Goal: Use online tool/utility: Utilize a website feature to perform a specific function

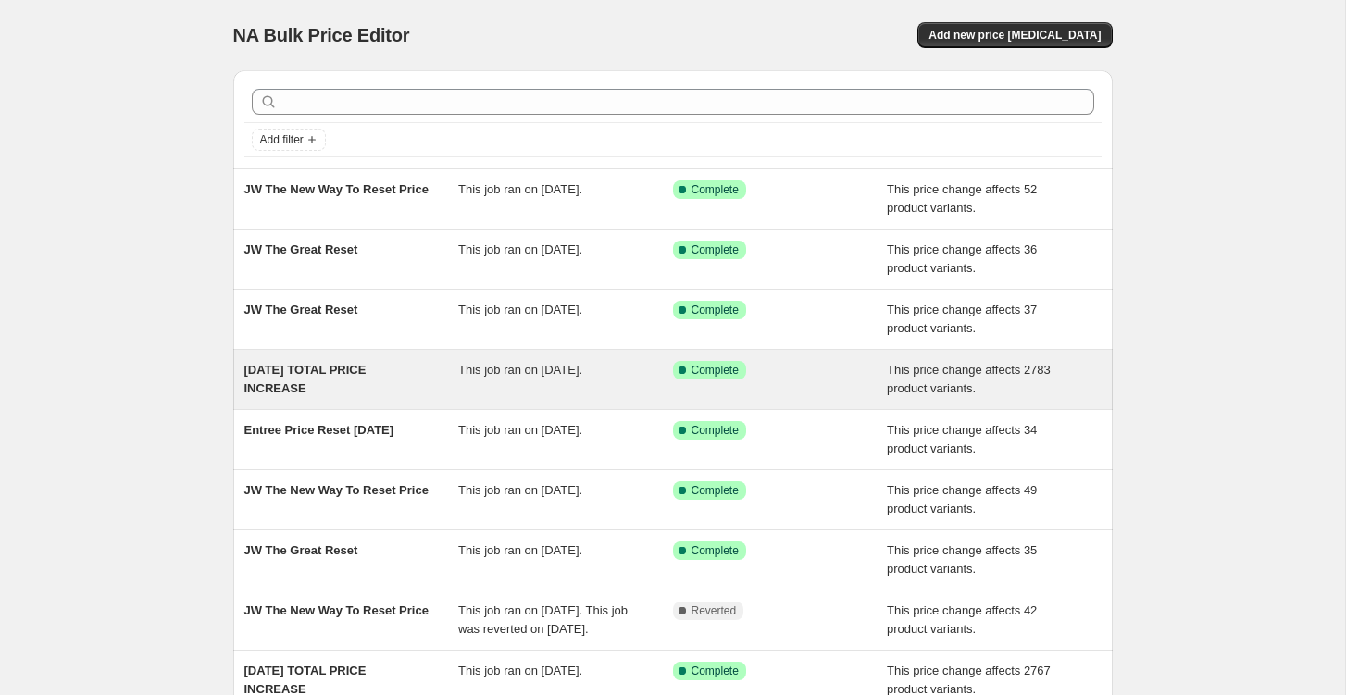
click at [353, 367] on span "[DATE] TOTAL PRICE INCREASE" at bounding box center [305, 379] width 122 height 32
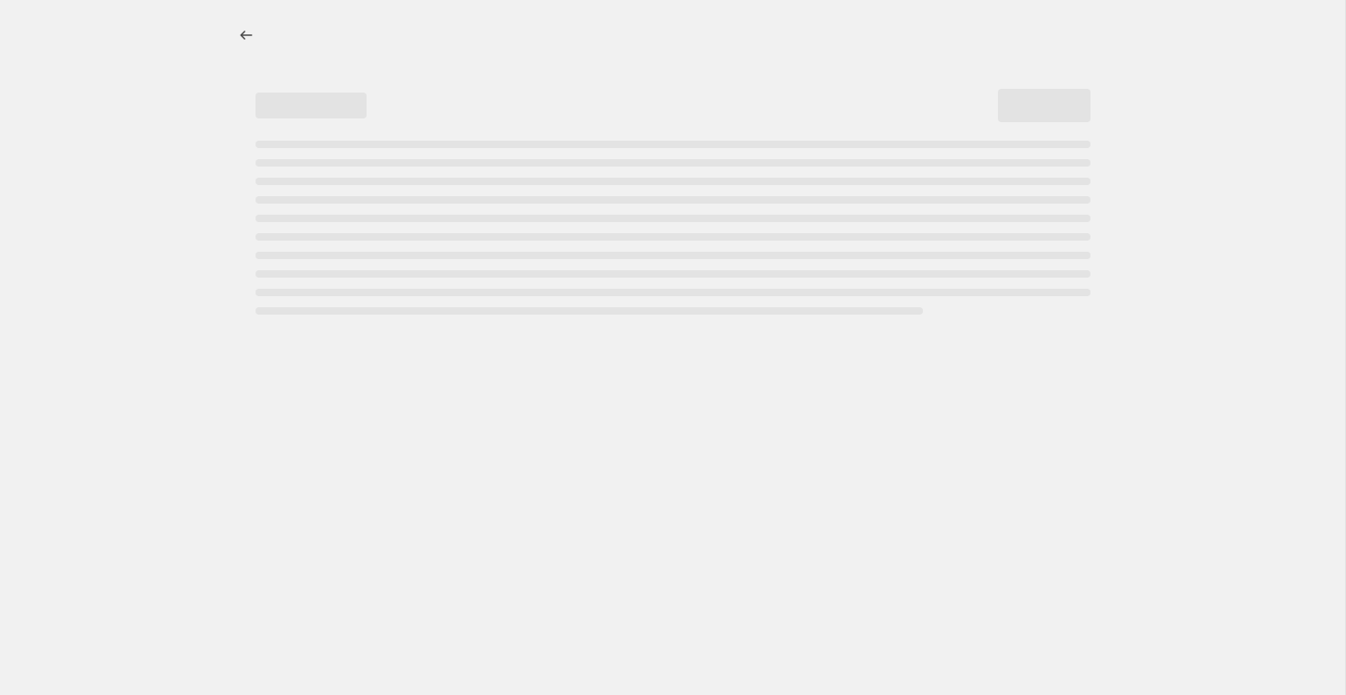
select select "ecap"
select select "no_change"
select select "tag"
select select "not_equal"
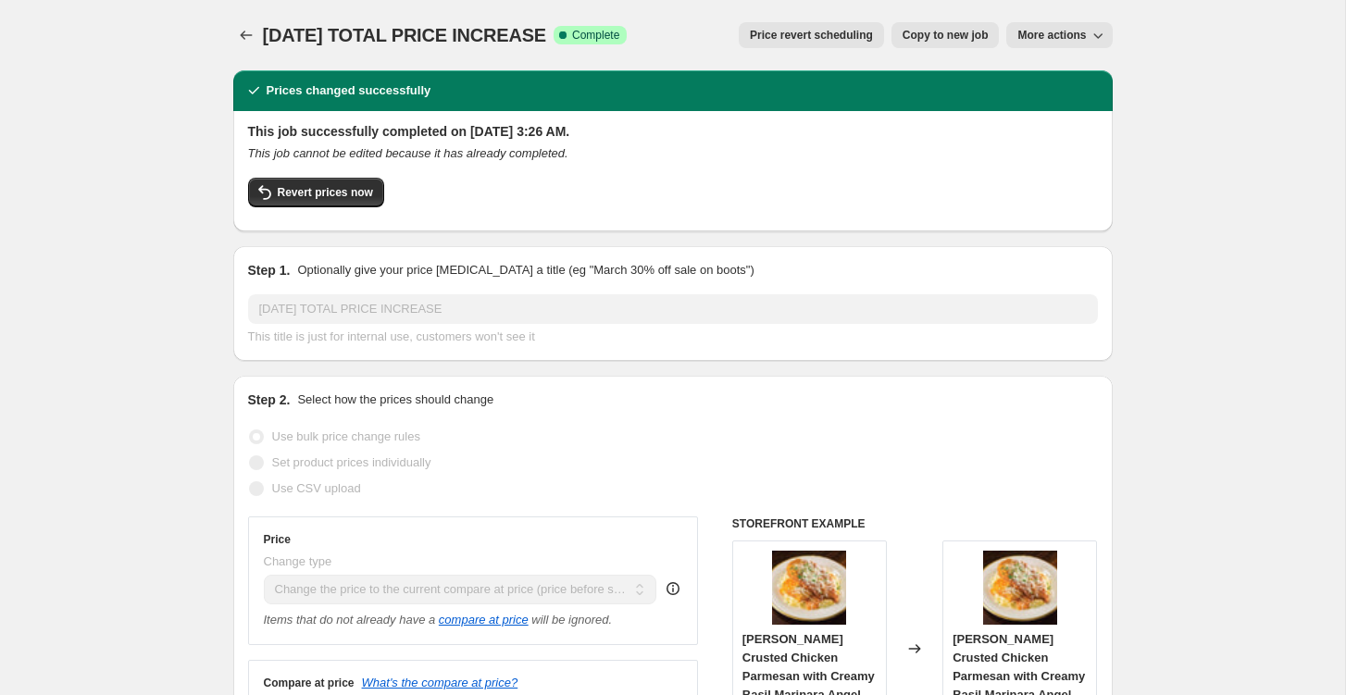
click at [904, 30] on span "Copy to new job" at bounding box center [945, 35] width 86 height 15
select select "ecap"
select select "no_change"
select select "tag"
select select "not_equal"
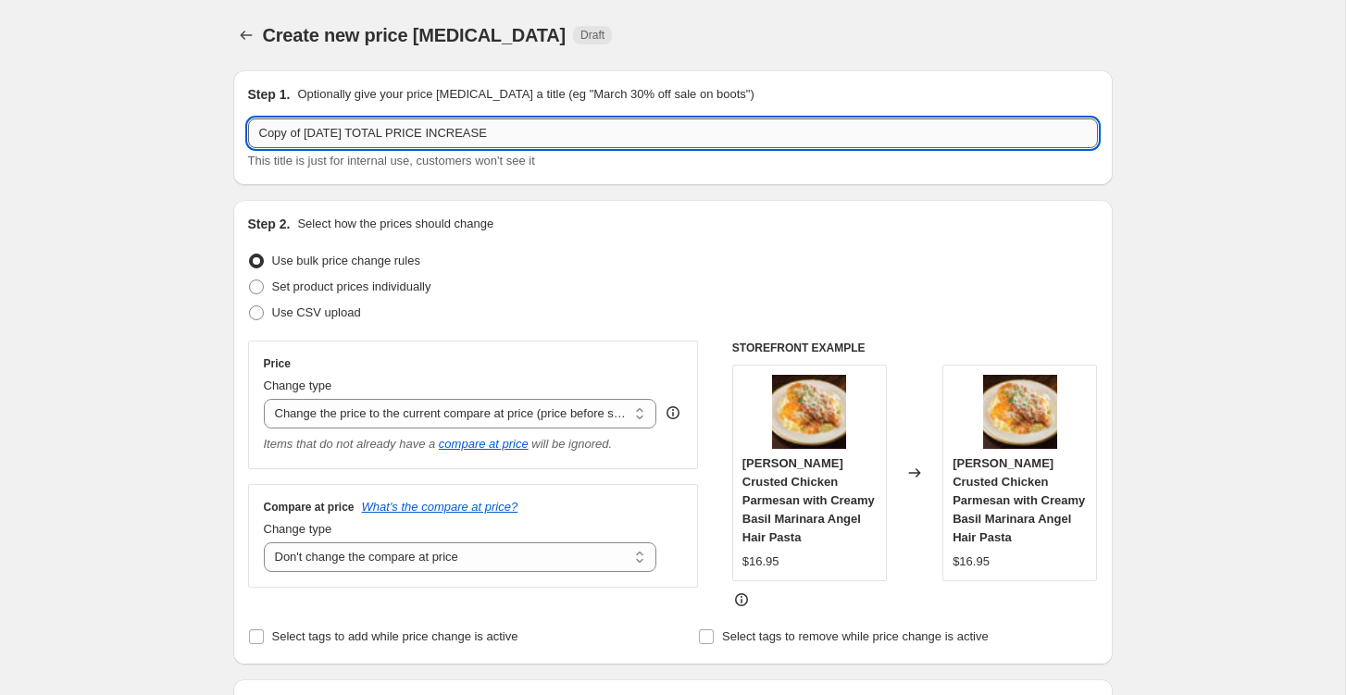
click at [317, 136] on input "Copy of 07.26.2025 TOTAL PRICE INCREASE" at bounding box center [673, 133] width 850 height 30
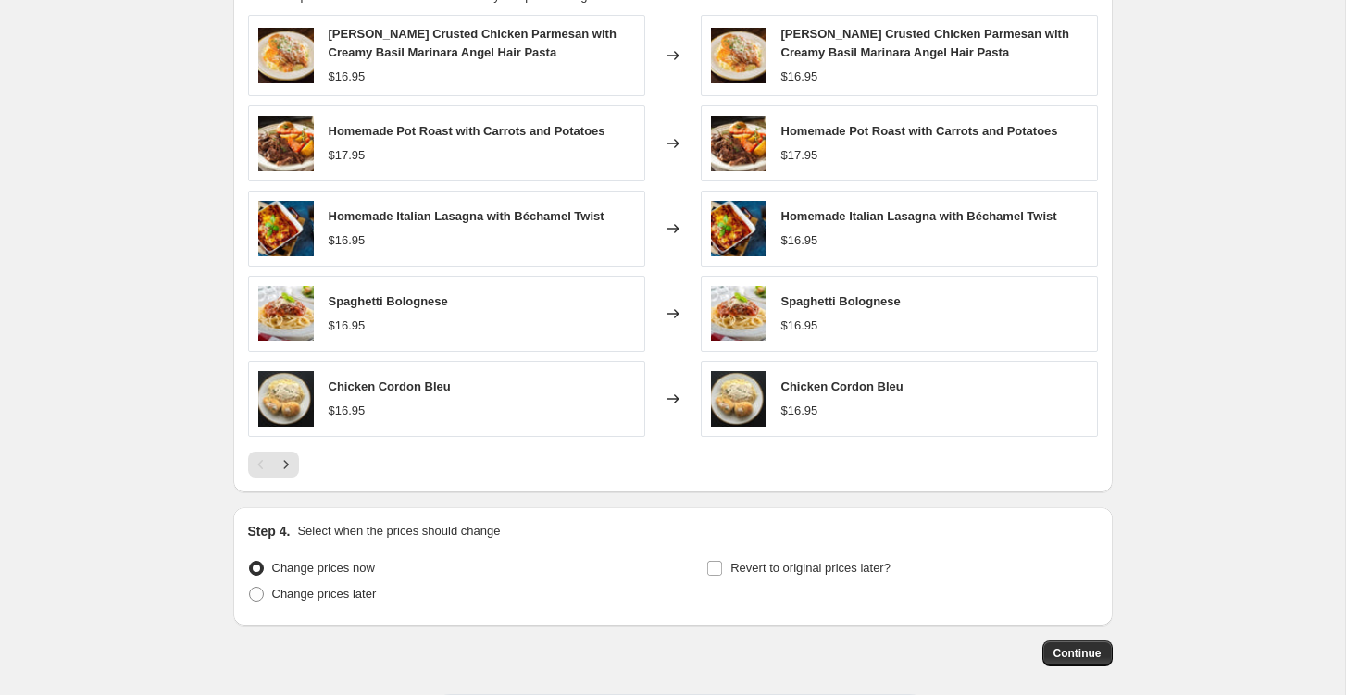
scroll to position [1185, 0]
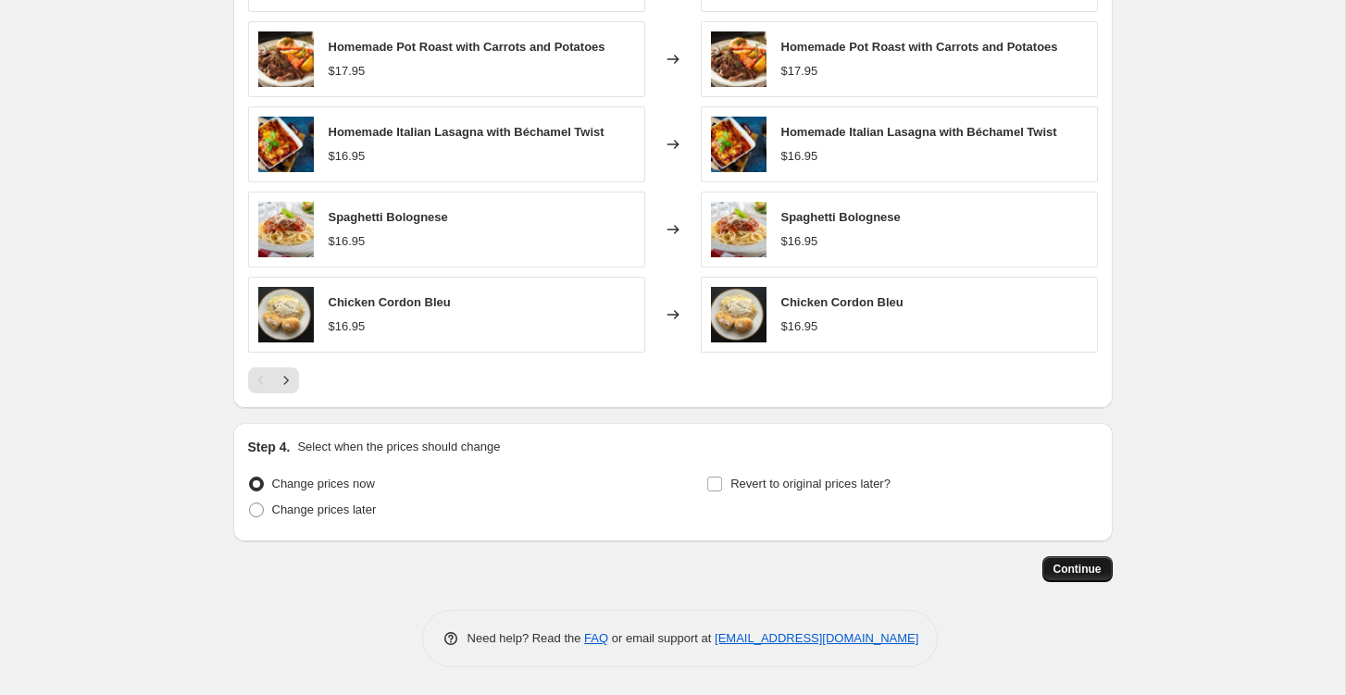
type input "08.16.2025 TOTAL PRICE INCREASE"
click at [1077, 570] on span "Continue" at bounding box center [1077, 569] width 48 height 15
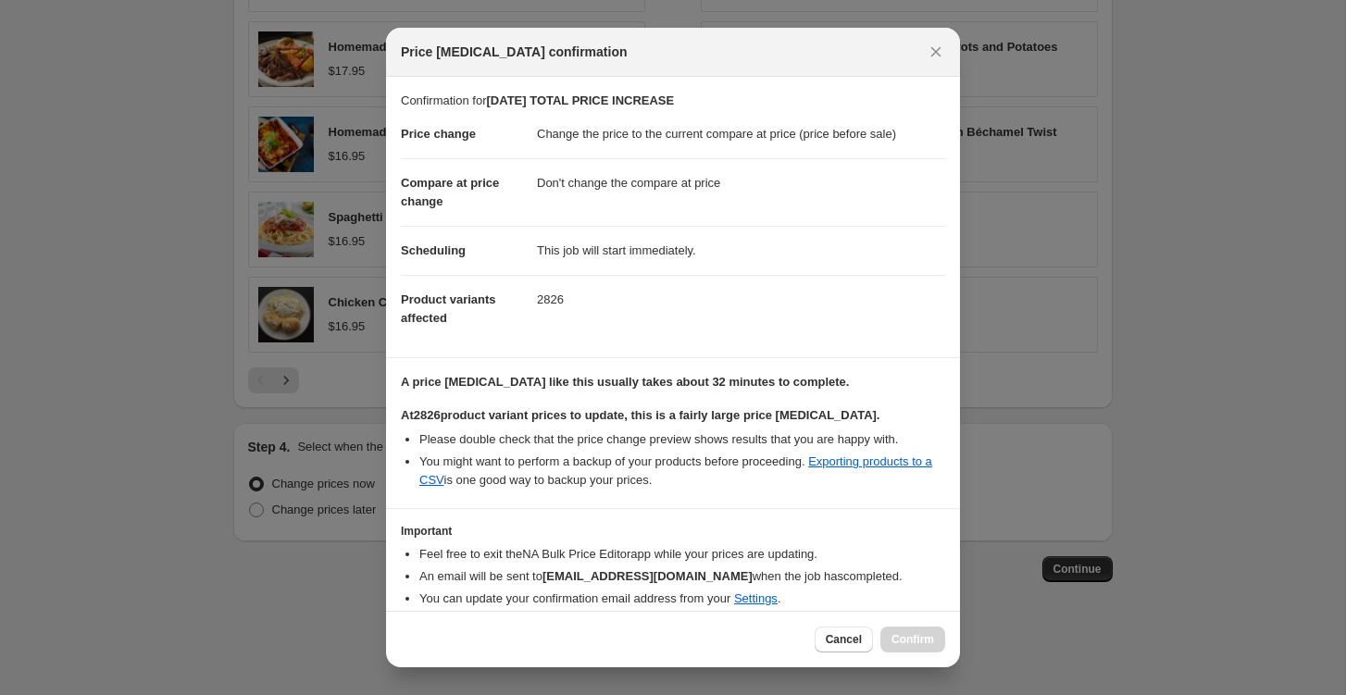
scroll to position [72, 0]
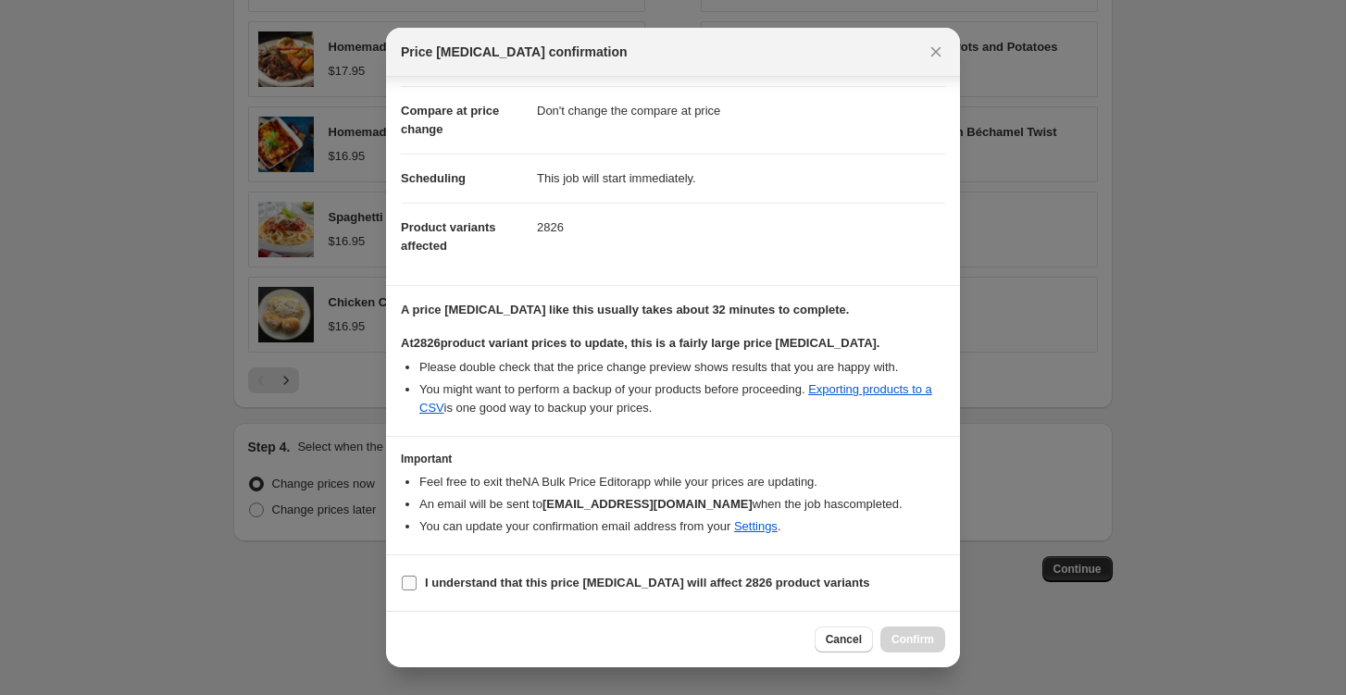
click at [409, 588] on input "I understand that this price change job will affect 2826 product variants" at bounding box center [409, 583] width 15 height 15
checkbox input "true"
click at [914, 637] on span "Confirm" at bounding box center [912, 639] width 43 height 15
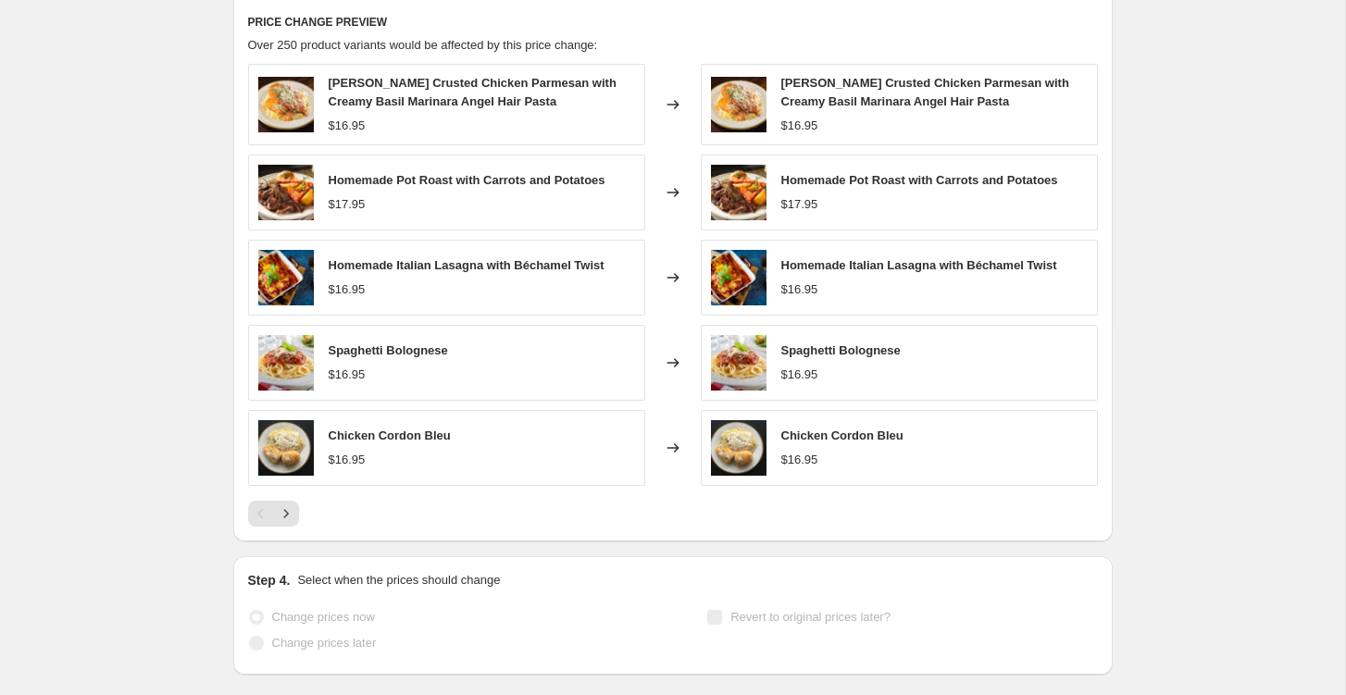
scroll to position [1233, 0]
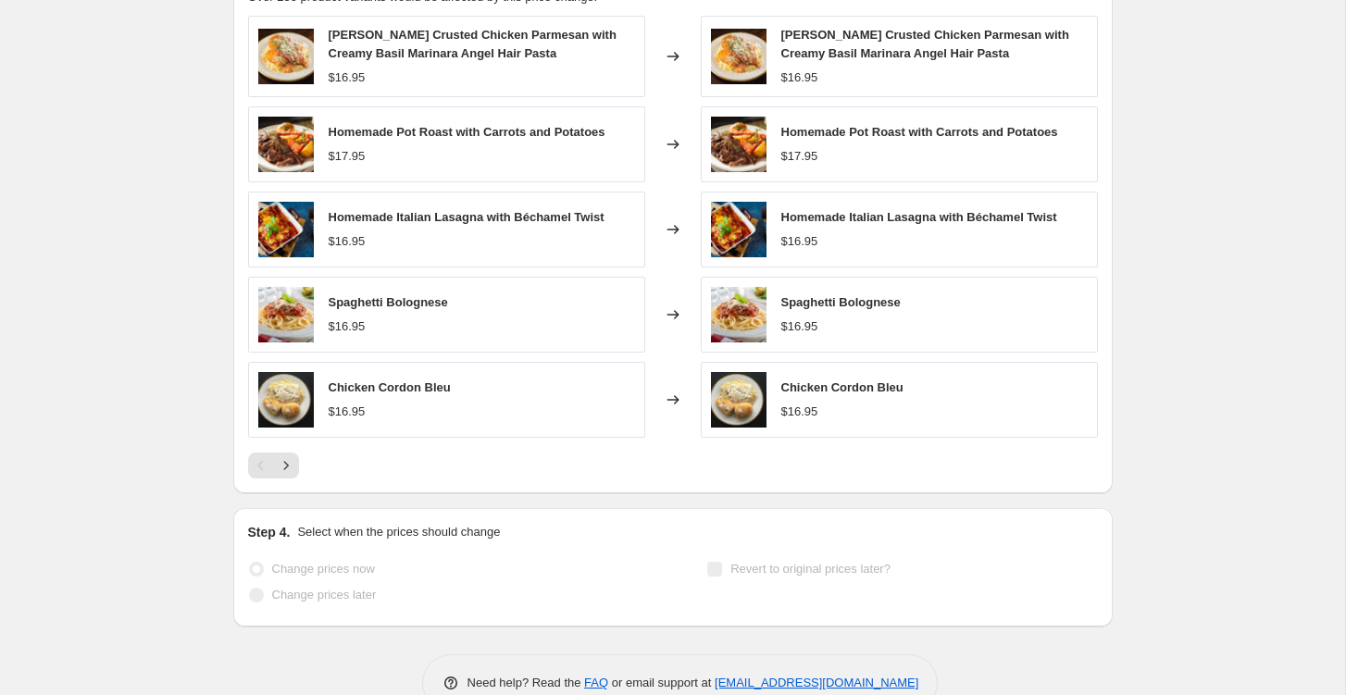
select select "ecap"
select select "no_change"
select select "tag"
select select "not_equal"
